Goal: Task Accomplishment & Management: Complete application form

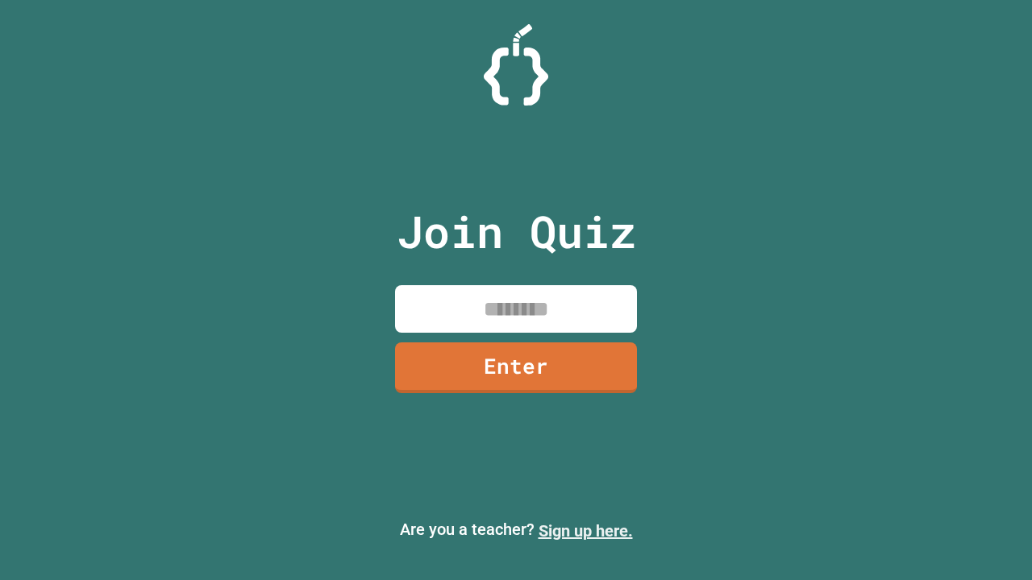
click at [585, 531] on link "Sign up here." at bounding box center [585, 530] width 94 height 19
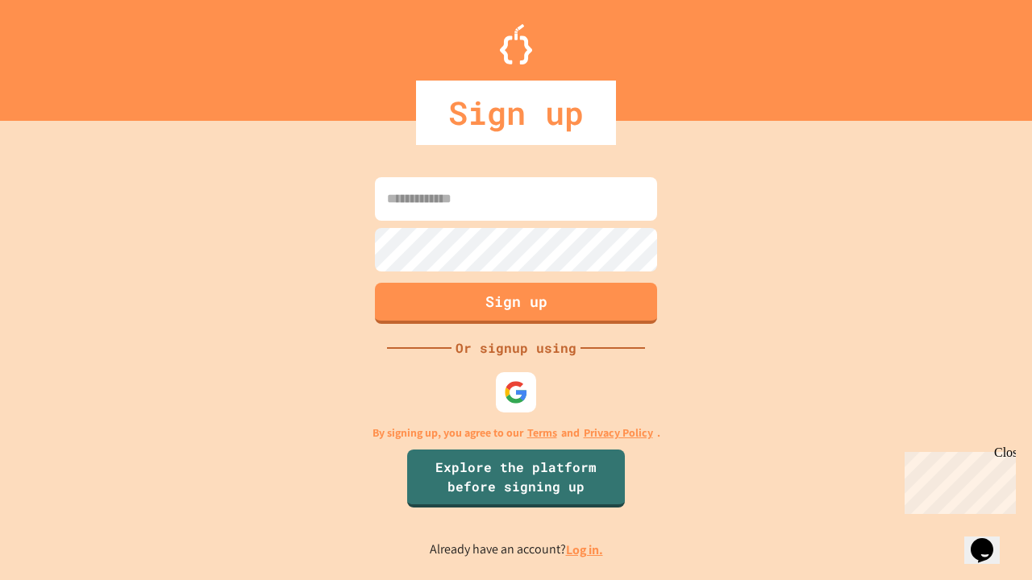
click at [585, 550] on link "Log in." at bounding box center [584, 550] width 37 height 17
